Goal: Information Seeking & Learning: Find contact information

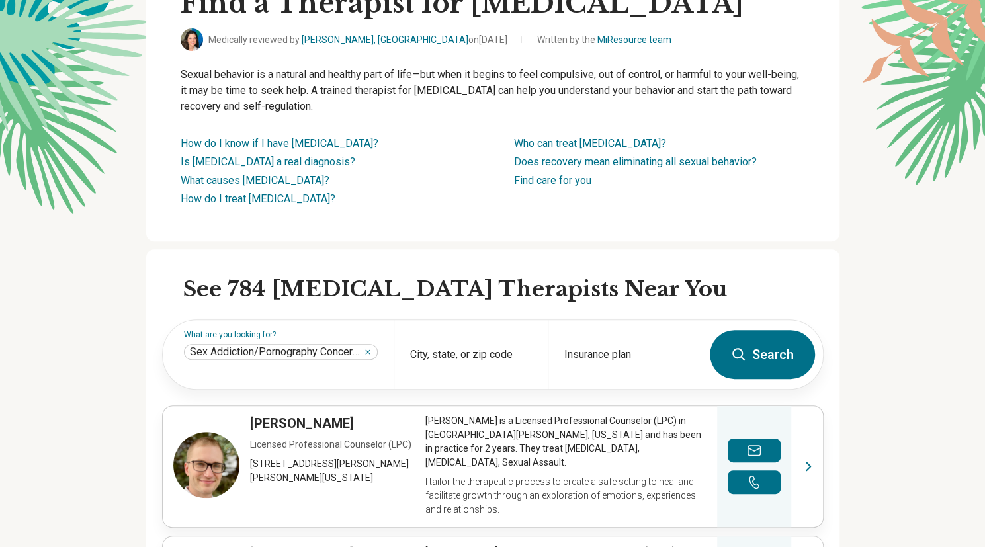
scroll to position [128, 0]
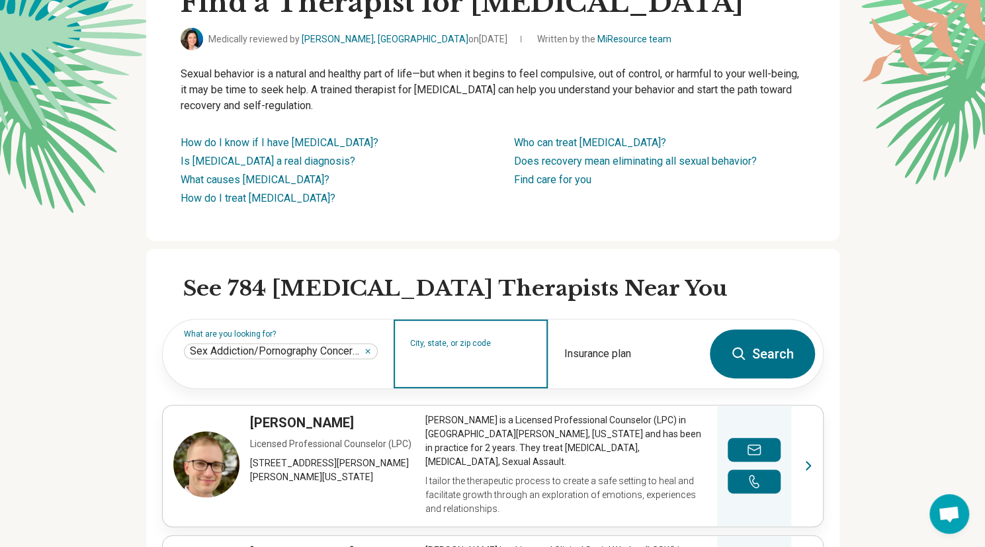
click at [493, 369] on input "City, state, or zip code" at bounding box center [471, 362] width 122 height 16
type input "*****"
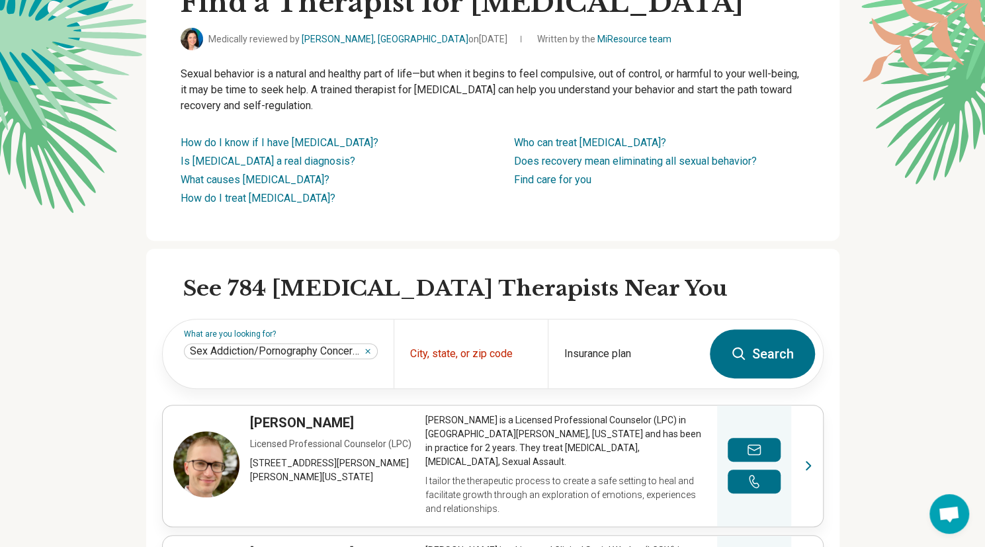
click at [715, 277] on h2 "See 784 Sex Addiction Therapists Near You" at bounding box center [503, 289] width 640 height 28
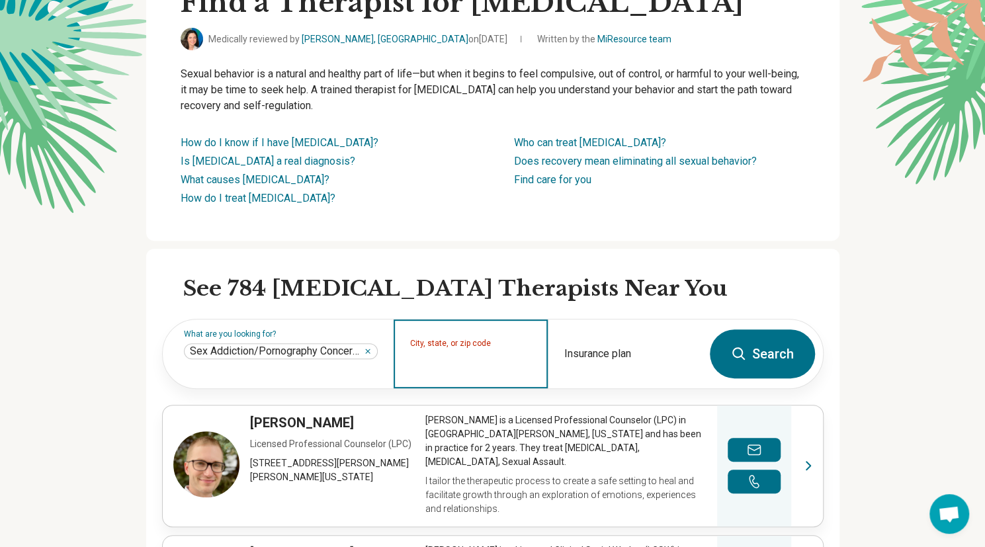
click at [511, 368] on input "City, state, or zip code" at bounding box center [471, 362] width 122 height 16
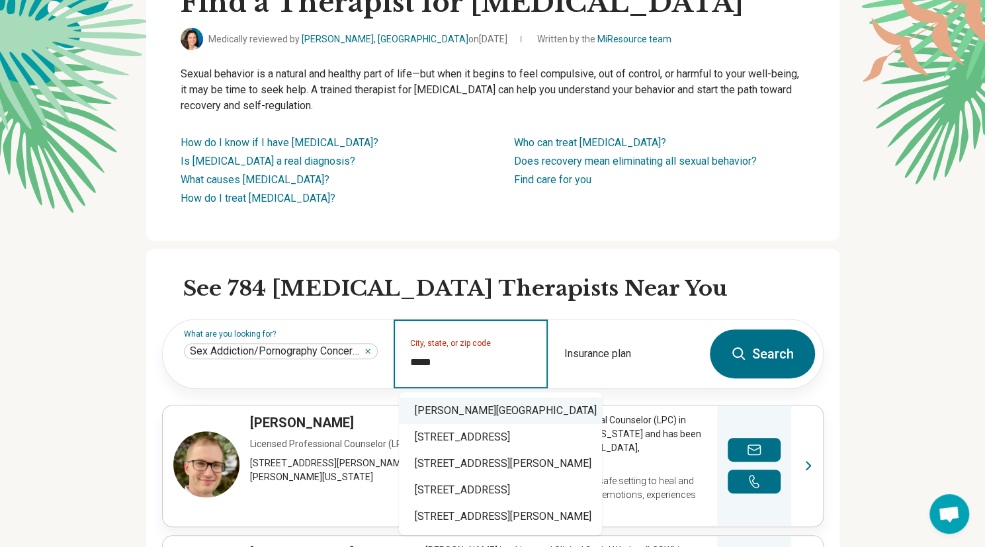
click at [488, 411] on div "McLean, VA 22102" at bounding box center [500, 410] width 203 height 26
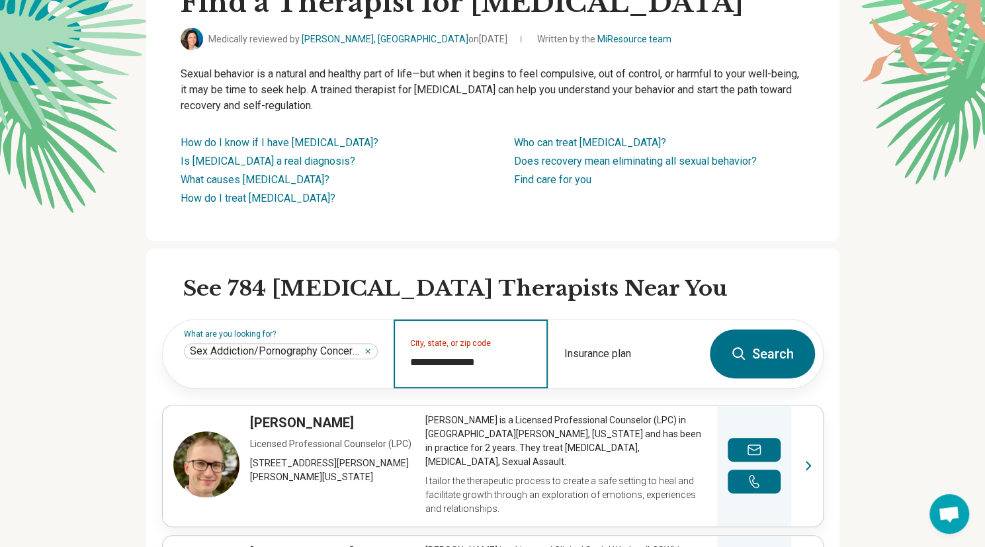
type input "**********"
click at [780, 350] on button "Search" at bounding box center [762, 353] width 105 height 49
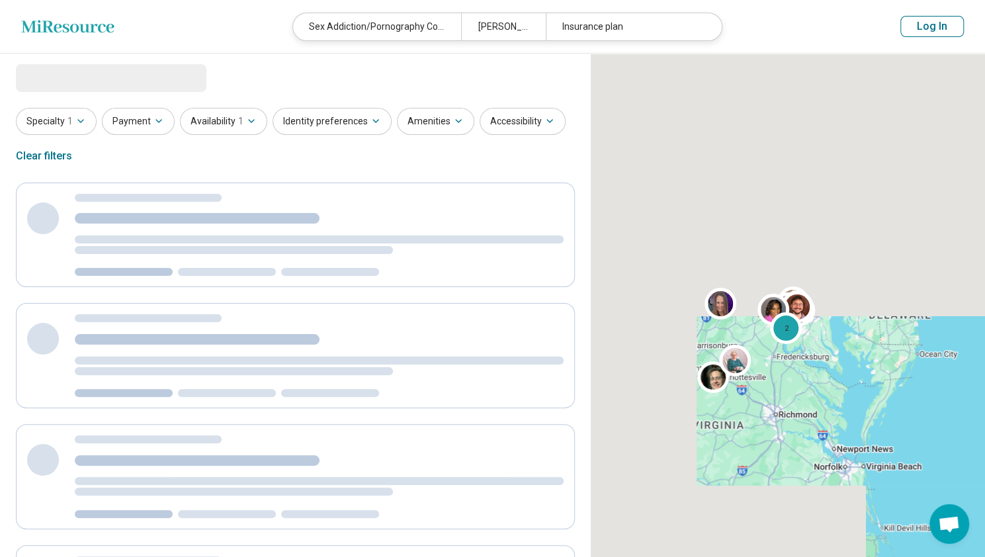
select select "***"
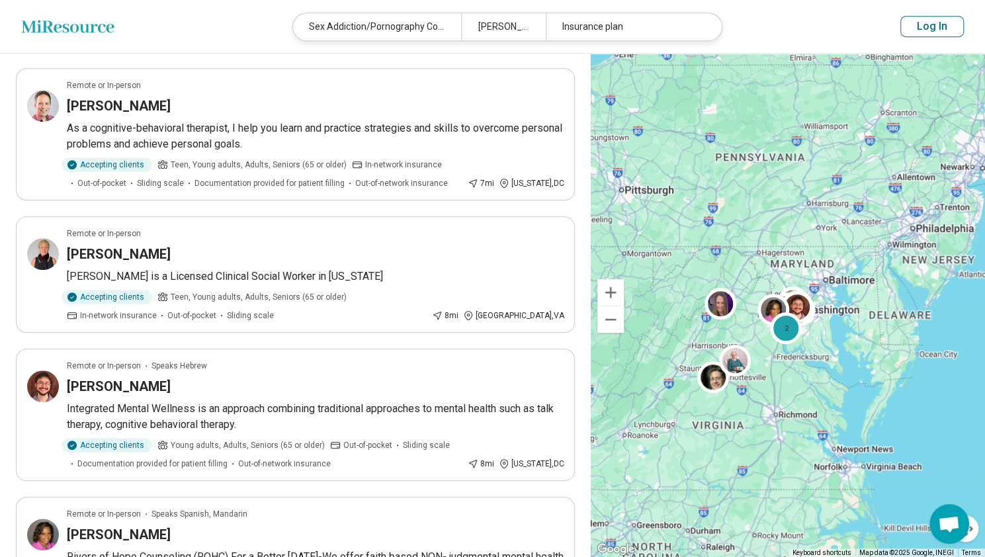
scroll to position [432, 0]
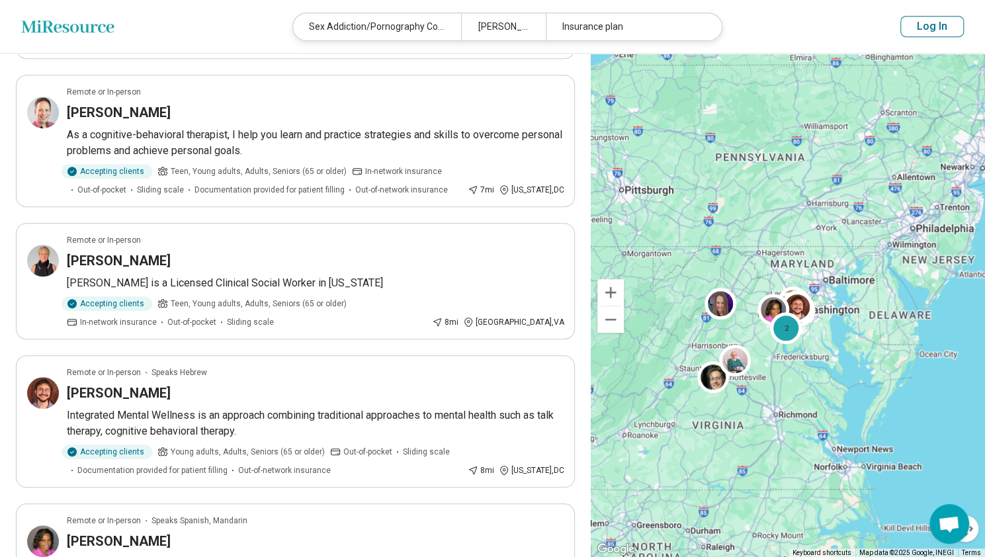
click at [390, 407] on p "Integrated Mental Wellness is an approach combining traditional approaches to m…" at bounding box center [315, 423] width 497 height 32
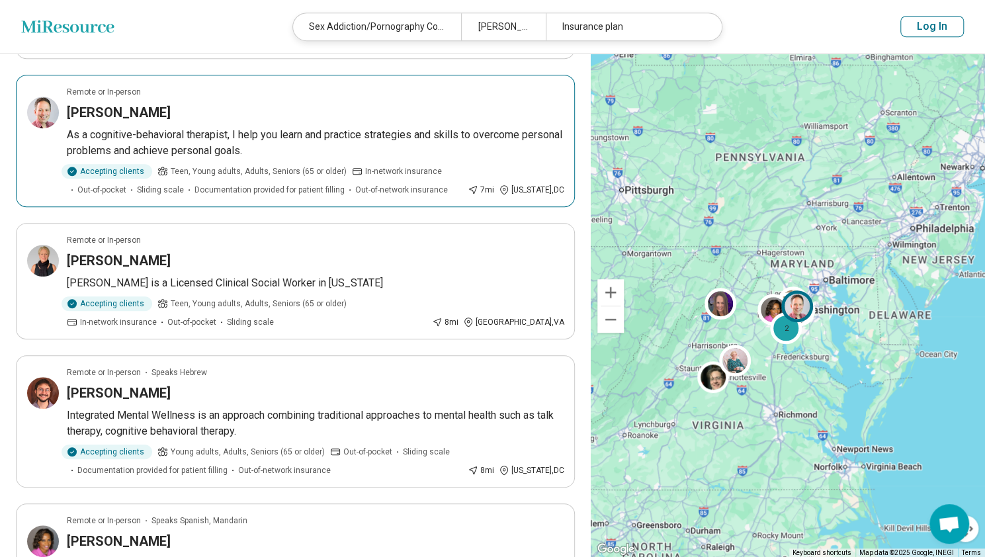
click at [204, 127] on p "As a cognitive-behavioral therapist, I help you learn and practice strategies a…" at bounding box center [315, 143] width 497 height 32
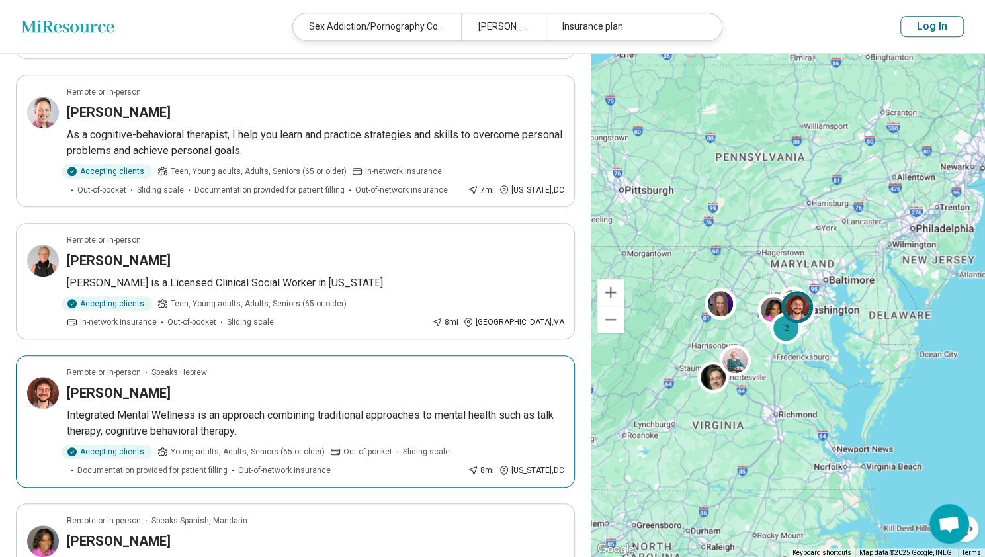
click at [152, 384] on div "[PERSON_NAME]" at bounding box center [315, 393] width 497 height 19
click at [44, 377] on img at bounding box center [43, 393] width 32 height 32
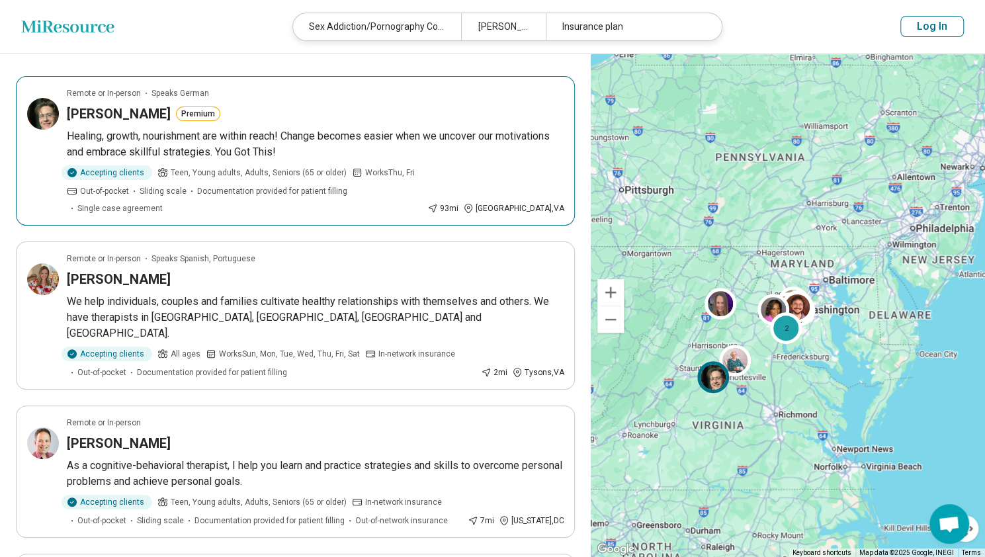
scroll to position [0, 0]
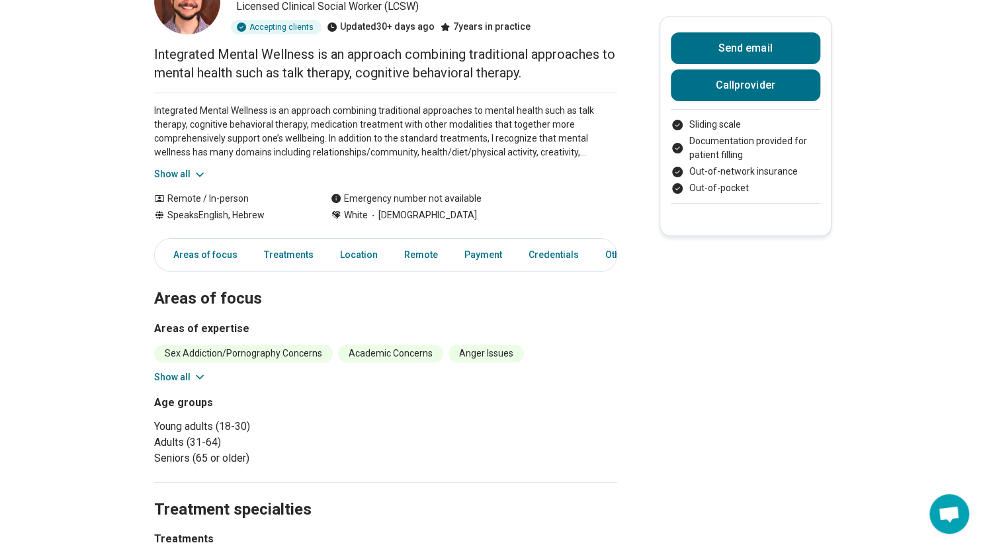
scroll to position [110, 0]
click at [295, 356] on li "Sex Addiction/Pornography Concerns" at bounding box center [243, 352] width 179 height 18
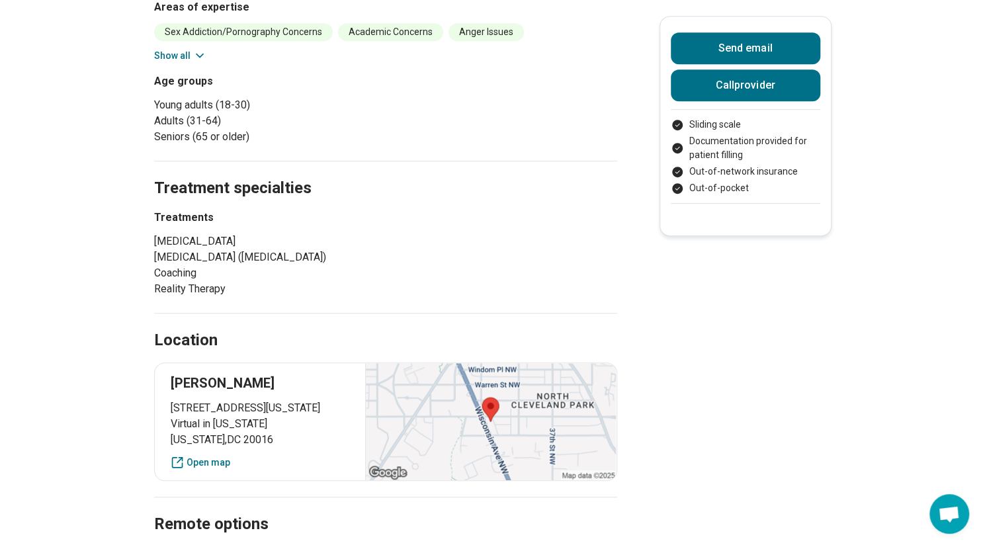
scroll to position [0, 0]
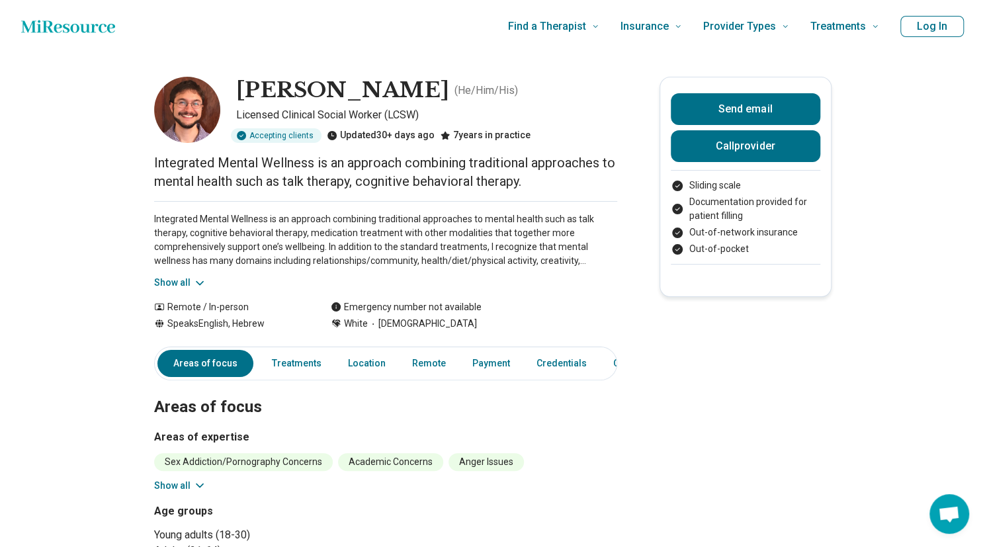
click at [204, 280] on icon at bounding box center [199, 282] width 13 height 13
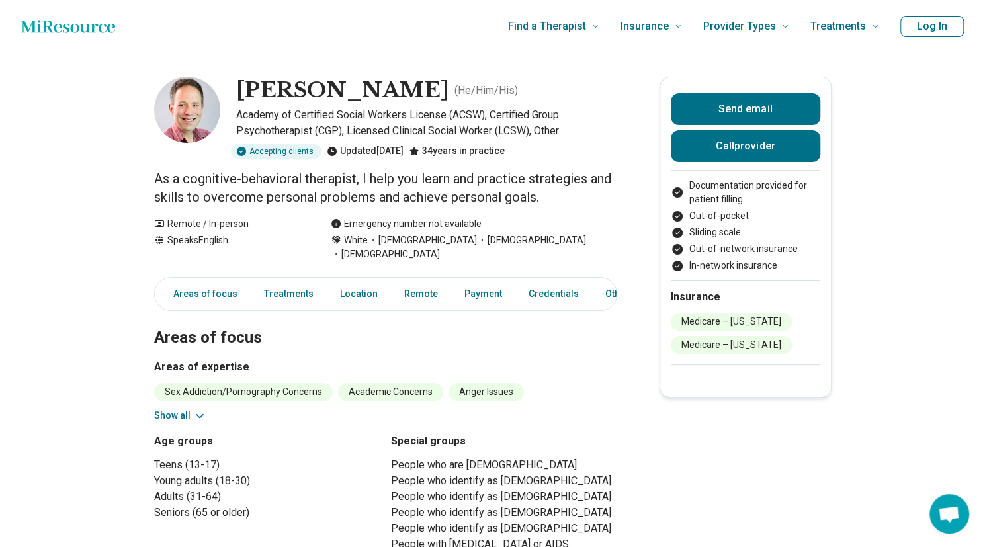
click at [183, 109] on img at bounding box center [187, 110] width 66 height 66
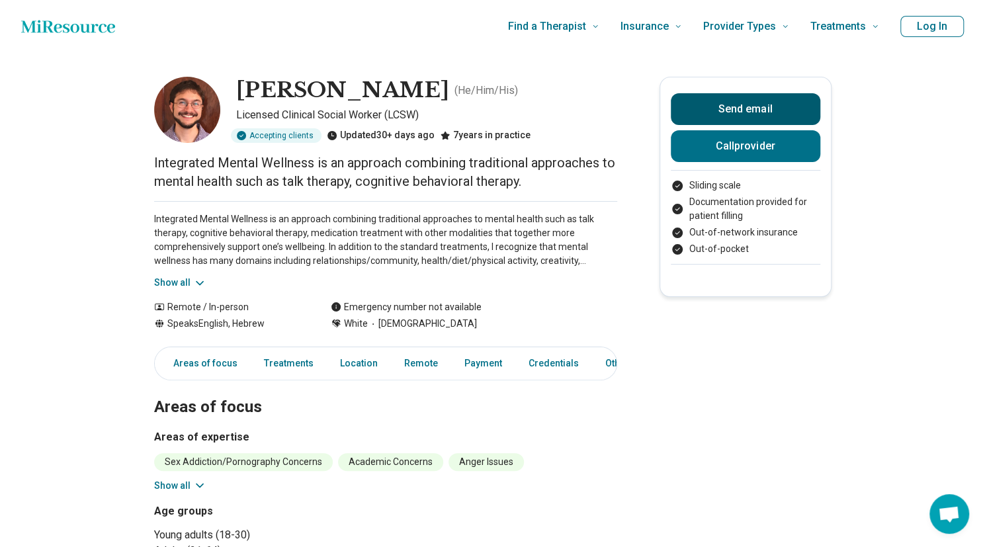
click at [758, 107] on button "Send email" at bounding box center [745, 109] width 149 height 32
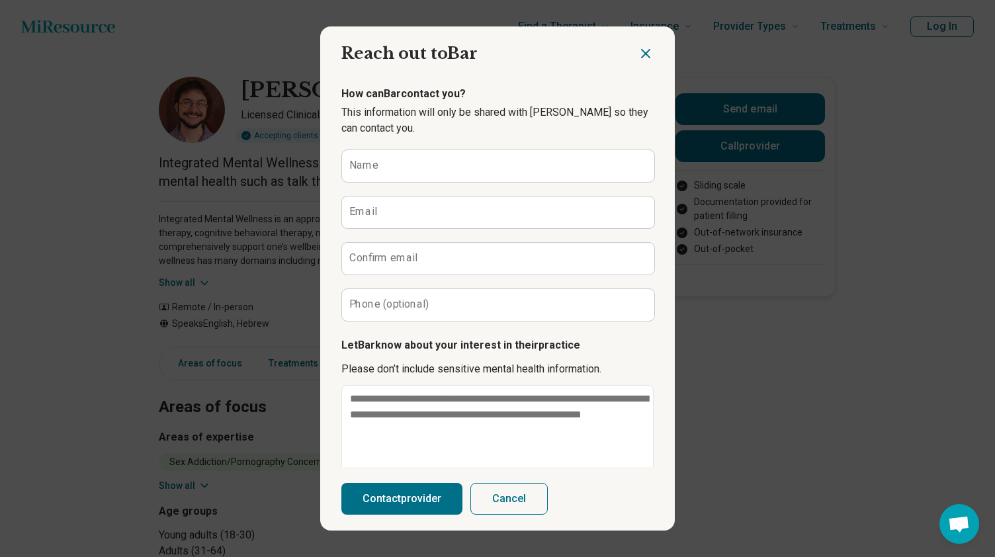
click at [640, 60] on icon "Close dialog" at bounding box center [646, 54] width 16 height 16
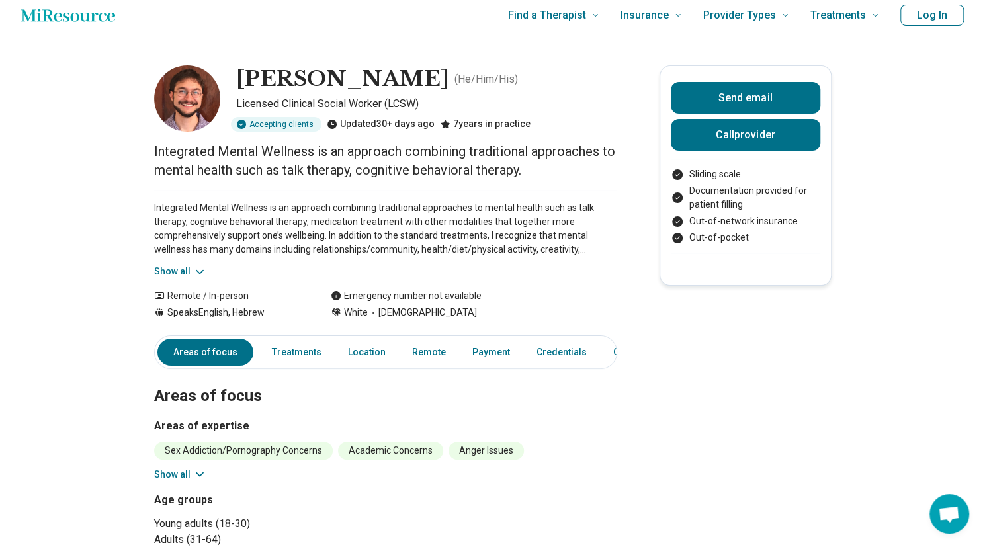
scroll to position [12, 9]
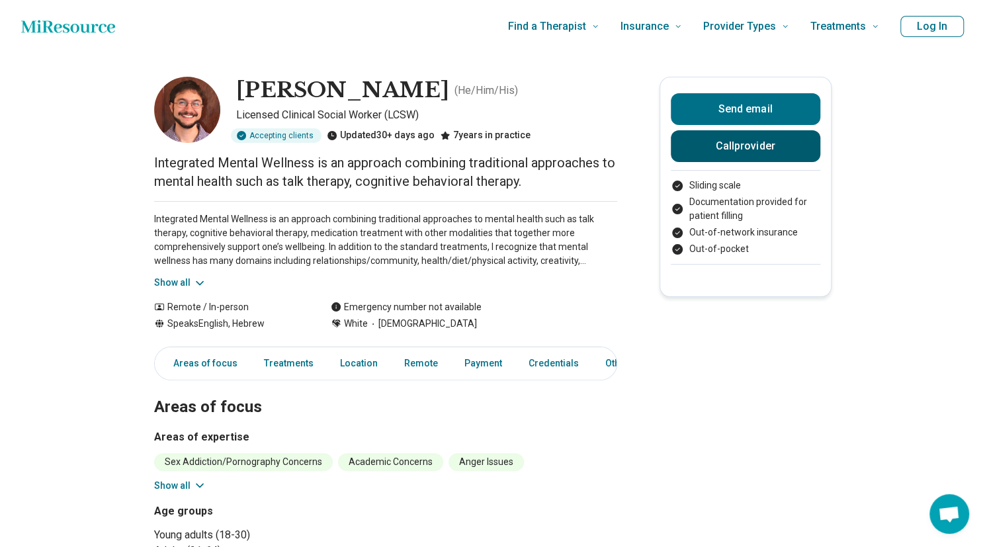
click at [728, 150] on button "Call provider" at bounding box center [745, 146] width 149 height 32
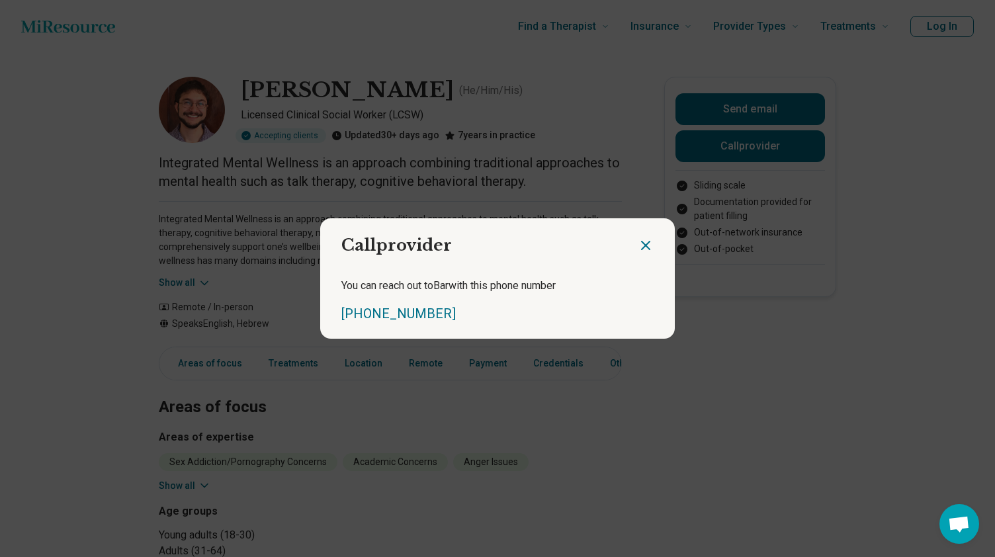
click at [642, 241] on icon "Close dialog" at bounding box center [646, 245] width 16 height 16
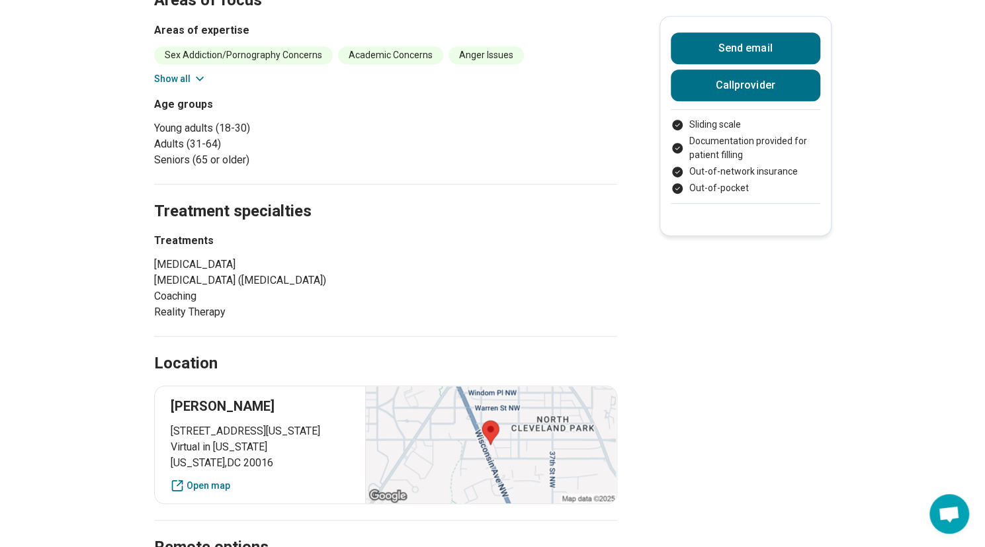
scroll to position [463, 0]
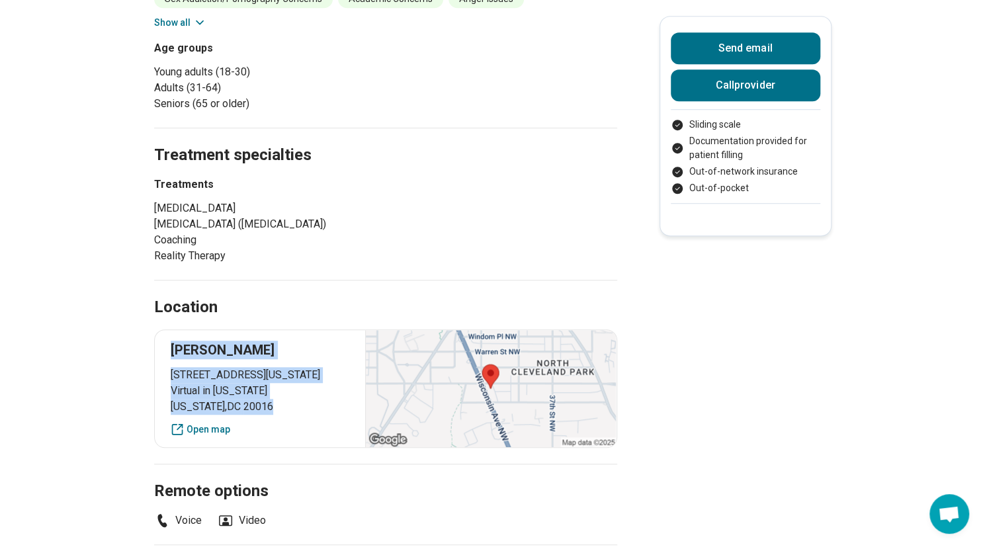
drag, startPoint x: 292, startPoint y: 404, endPoint x: 172, endPoint y: 339, distance: 136.7
click at [172, 339] on div "[PERSON_NAME] [STREET_ADDRESS][US_STATE][US_STATE][US_STATE] Open map" at bounding box center [385, 388] width 463 height 118
copy div "[PERSON_NAME] [STREET_ADDRESS][US_STATE][US_STATE][US_STATE]"
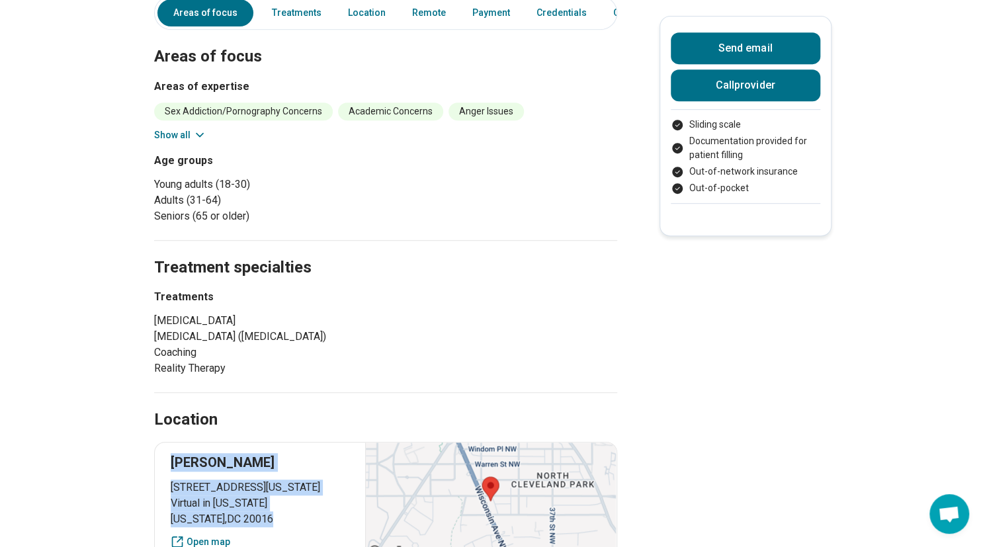
scroll to position [265, 0]
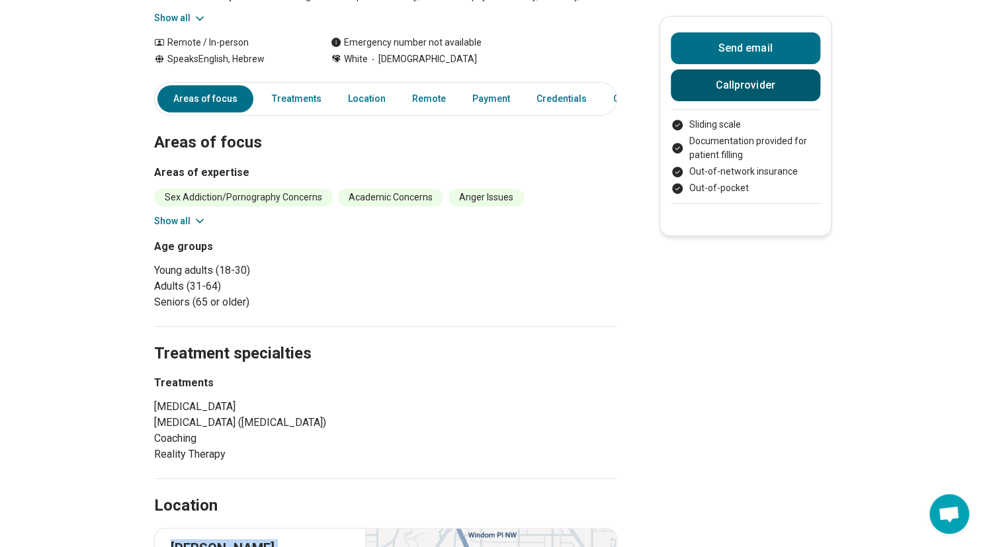
click at [796, 92] on button "Call provider" at bounding box center [745, 85] width 149 height 32
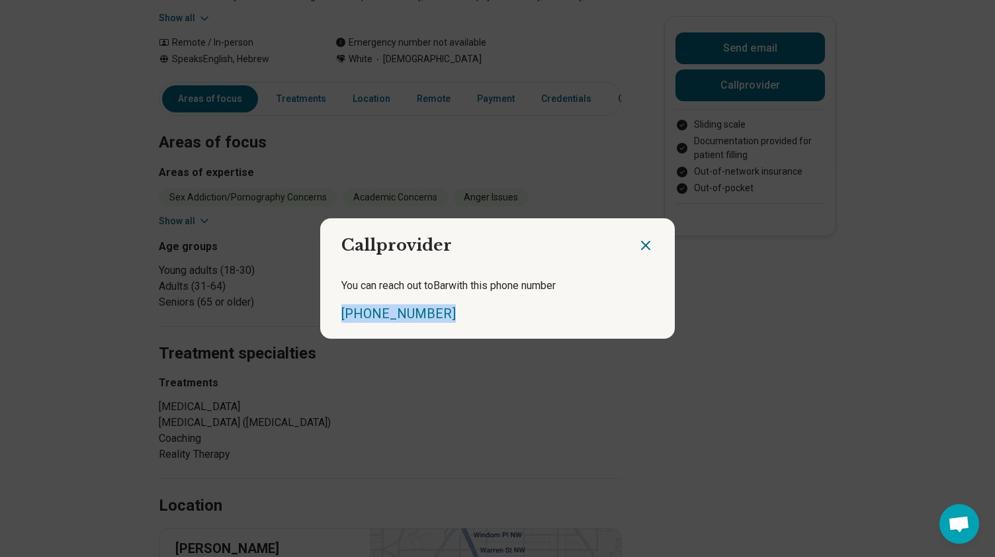
drag, startPoint x: 440, startPoint y: 313, endPoint x: 332, endPoint y: 302, distance: 109.0
click at [332, 302] on div "You can reach out to Bar with this phone number [PHONE_NUMBER]" at bounding box center [497, 300] width 354 height 77
copy link "[PHONE_NUMBER]"
click at [641, 244] on icon "Close dialog" at bounding box center [645, 245] width 8 height 8
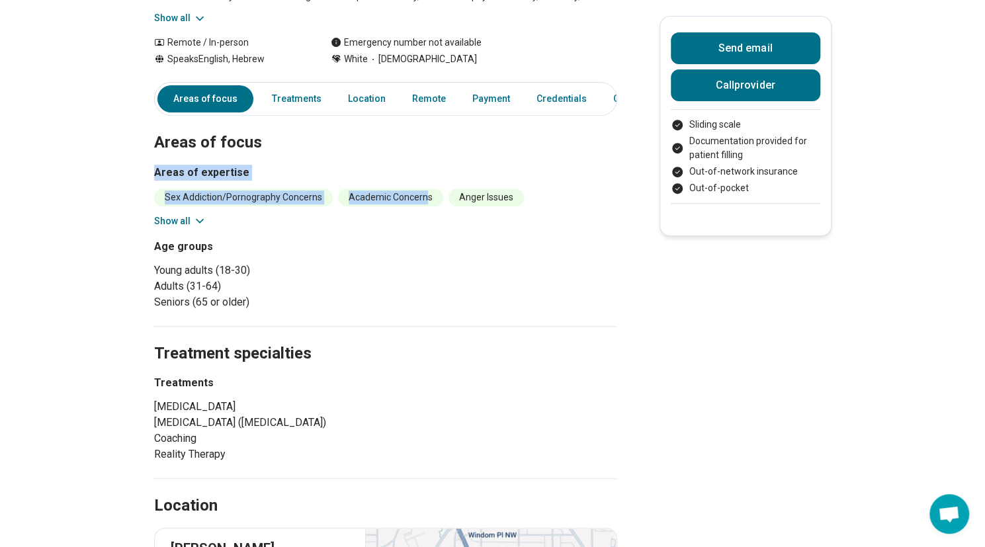
drag, startPoint x: 161, startPoint y: 171, endPoint x: 427, endPoint y: 197, distance: 267.8
click at [427, 197] on div "Areas of expertise Sex Addiction/Pornography Concerns Academic Concerns Anger I…" at bounding box center [385, 196] width 463 height 63
click at [203, 220] on icon at bounding box center [199, 221] width 7 height 3
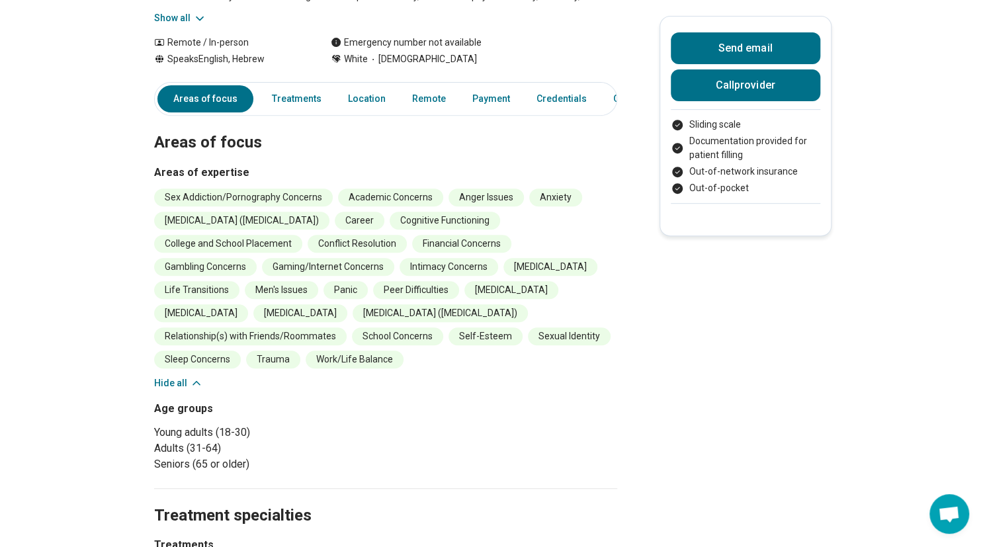
click at [468, 404] on div "Age groups Young adults (18-30) Adults (31-64) Seniors (65 or older)" at bounding box center [385, 436] width 463 height 71
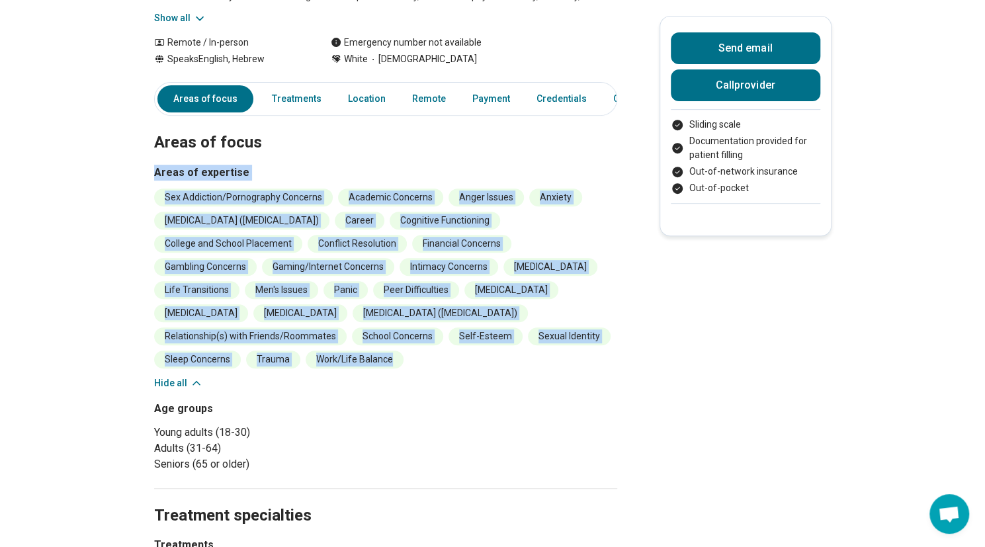
drag, startPoint x: 156, startPoint y: 170, endPoint x: 413, endPoint y: 366, distance: 322.7
copy div "Areas of expertise Sex Addiction/Pornography Concerns Academic Concerns Anger I…"
